Goal: Task Accomplishment & Management: Complete application form

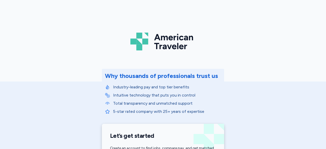
click at [204, 95] on p "Intuitive technology that puts you in control" at bounding box center [167, 95] width 108 height 6
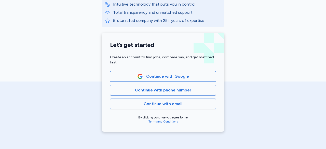
scroll to position [94, 0]
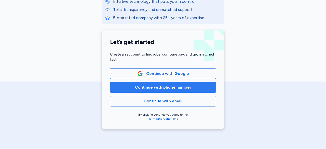
click at [188, 87] on span "Continue with phone number" at bounding box center [162, 87] width 97 height 6
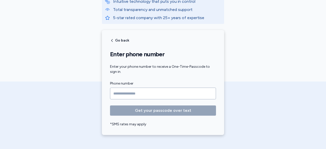
click at [190, 98] on input "Phone number" at bounding box center [163, 94] width 106 height 12
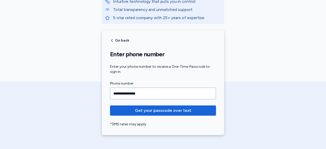
type input "**********"
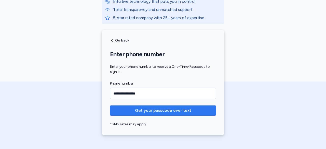
click at [182, 109] on span "Get your passcode over text" at bounding box center [163, 111] width 56 height 6
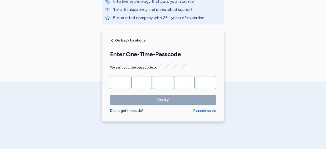
type input "*"
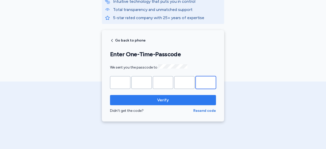
type input "*"
click at [166, 98] on span "Verify" at bounding box center [163, 100] width 12 height 6
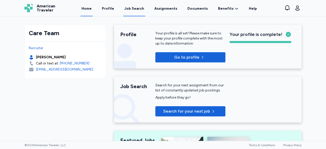
click at [132, 10] on div "Job Search" at bounding box center [134, 8] width 20 height 5
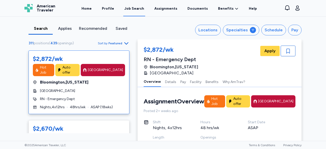
click at [126, 41] on icon "button" at bounding box center [126, 43] width 6 height 6
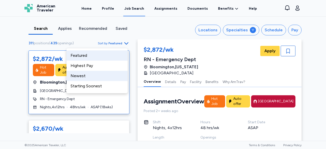
click at [105, 75] on div "Newest" at bounding box center [97, 76] width 61 height 10
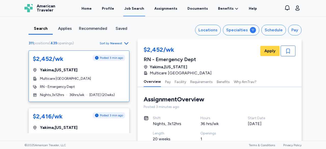
scroll to position [0, 0]
click at [108, 118] on div "Posted 3 min ago" at bounding box center [109, 115] width 32 height 6
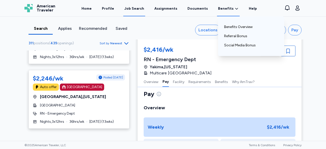
scroll to position [84, 0]
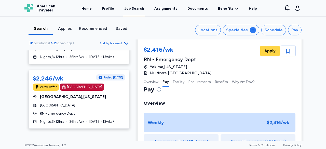
click at [123, 135] on icon "Go to next 50 jobs" at bounding box center [126, 138] width 6 height 6
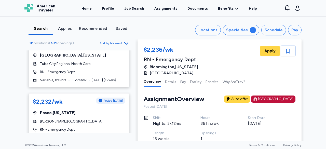
scroll to position [691, 0]
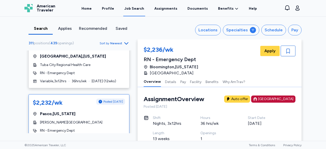
click at [116, 120] on div "[PERSON_NAME][GEOGRAPHIC_DATA]" at bounding box center [79, 122] width 92 height 5
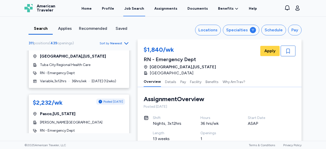
scroll to position [729, 0]
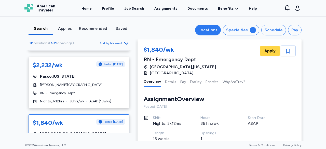
click at [213, 33] on div "Locations" at bounding box center [208, 30] width 19 height 6
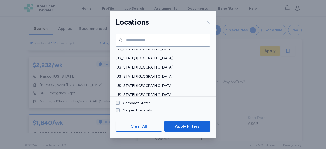
scroll to position [335, 0]
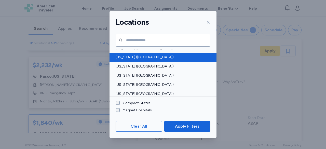
click at [124, 59] on span "[US_STATE] ([GEOGRAPHIC_DATA])" at bounding box center [162, 57] width 92 height 5
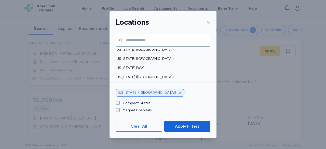
scroll to position [427, 0]
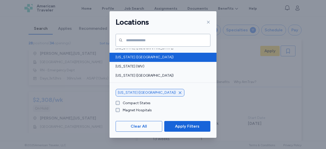
click at [142, 61] on div "[US_STATE] ([GEOGRAPHIC_DATA])" at bounding box center [163, 57] width 107 height 9
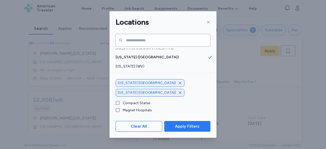
click at [198, 127] on span "Apply Filters" at bounding box center [187, 126] width 24 height 6
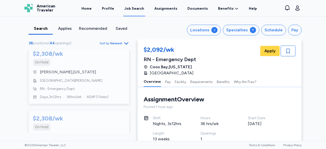
scroll to position [2004, 0]
